Goal: Find contact information: Find contact information

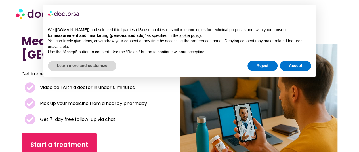
click at [288, 52] on p "Use the “Accept” button to consent. Use the “Reject” button to continue without…" at bounding box center [179, 52] width 263 height 6
click at [291, 61] on button "Accept" at bounding box center [295, 66] width 31 height 10
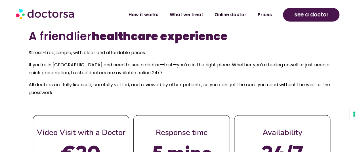
scroll to position [194, 0]
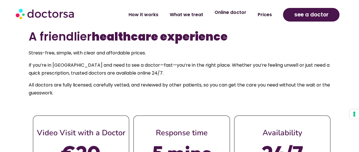
click at [244, 14] on link "Online doctor" at bounding box center [229, 12] width 43 height 13
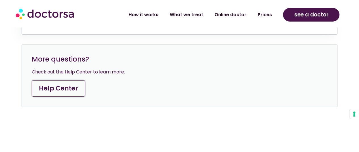
scroll to position [2103, 0]
click at [67, 81] on link "Help Center" at bounding box center [58, 89] width 53 height 16
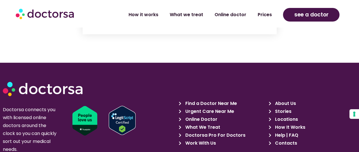
scroll to position [1232, 0]
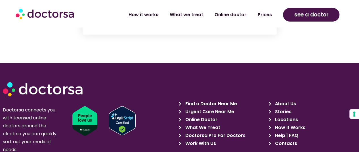
click at [277, 140] on span "Contacts" at bounding box center [285, 144] width 24 height 8
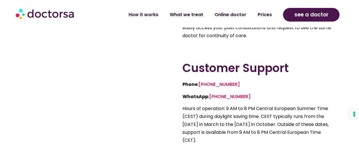
scroll to position [229, 0]
